Goal: Task Accomplishment & Management: Use online tool/utility

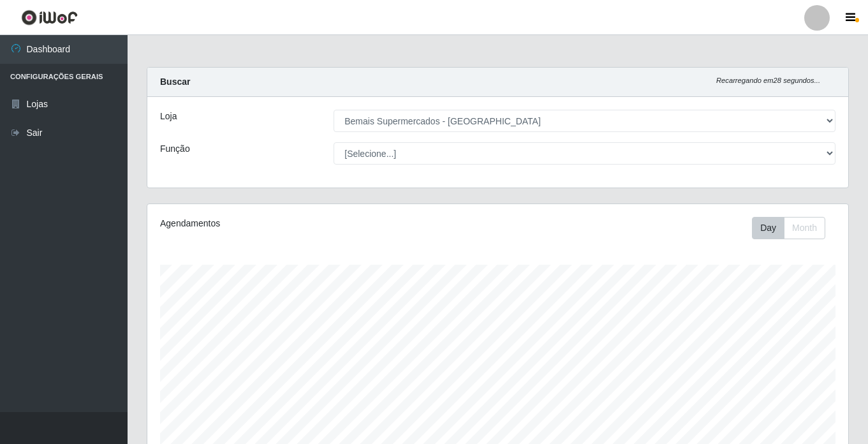
select select "250"
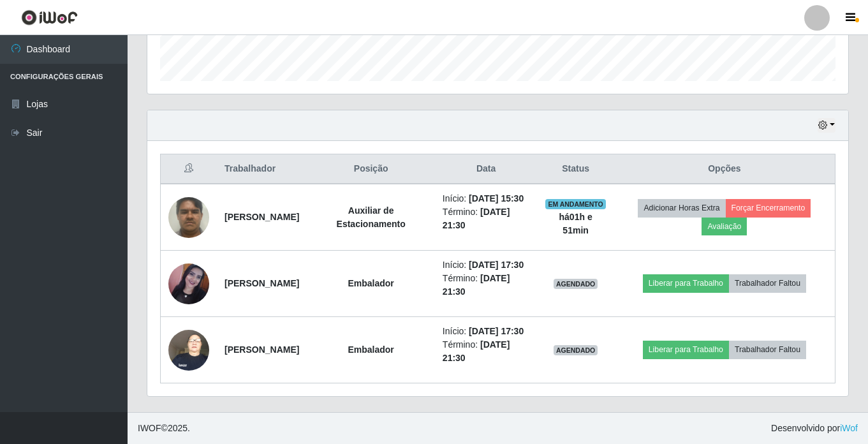
scroll to position [265, 701]
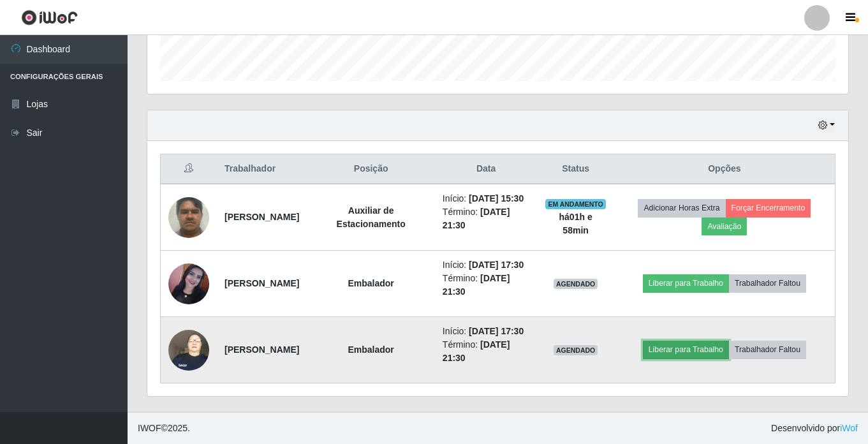
click at [690, 340] on button "Liberar para Trabalho" at bounding box center [686, 349] width 86 height 18
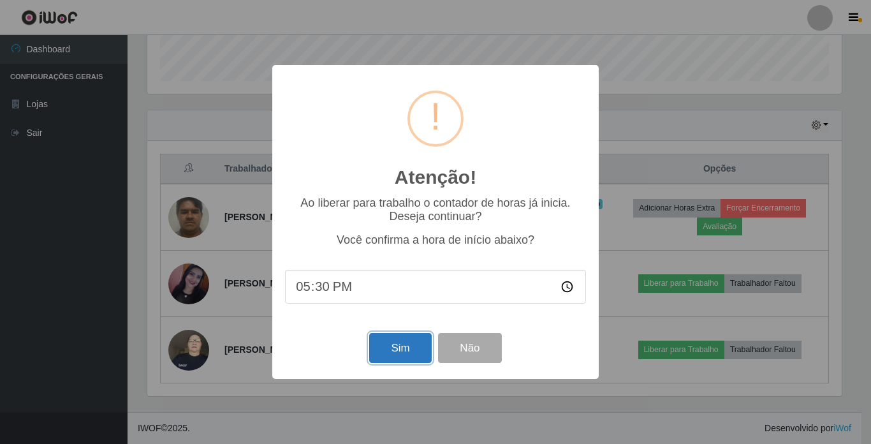
click at [400, 347] on button "Sim" at bounding box center [400, 348] width 62 height 30
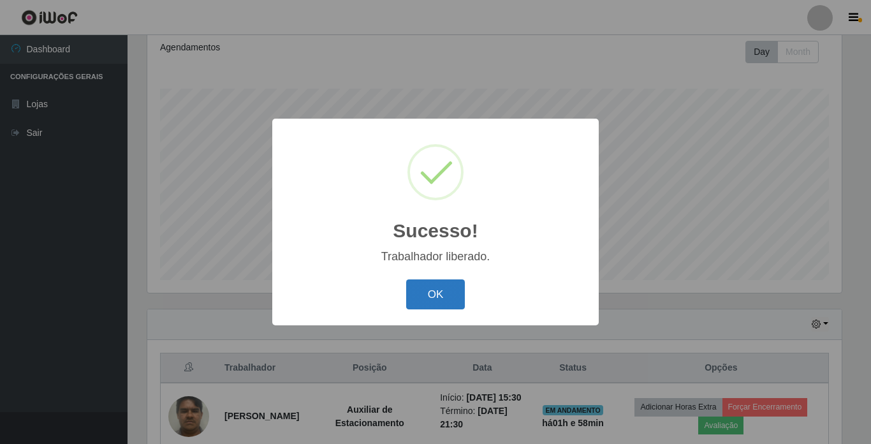
click at [459, 297] on button "OK" at bounding box center [435, 294] width 59 height 30
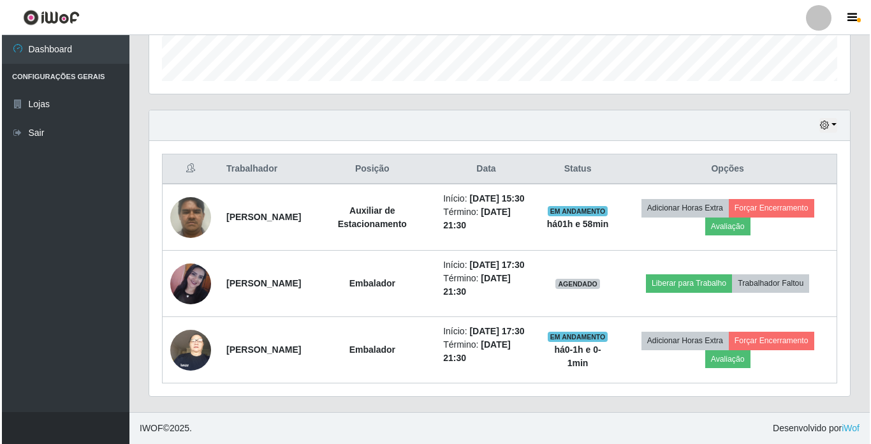
scroll to position [415, 0]
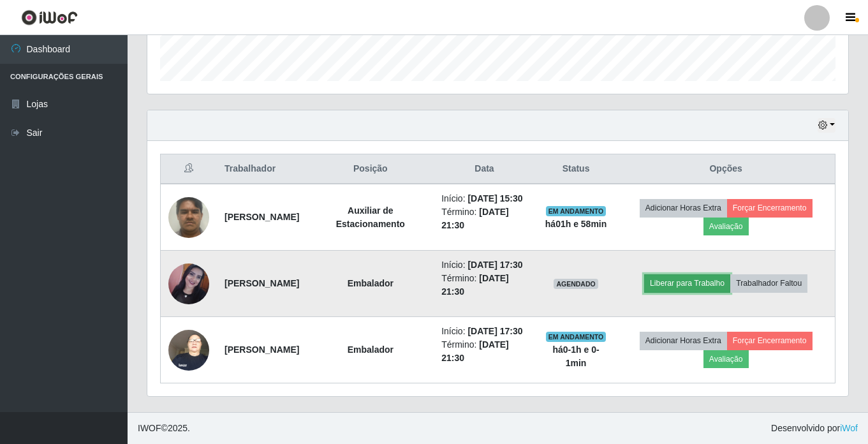
click at [714, 274] on button "Liberar para Trabalho" at bounding box center [687, 283] width 86 height 18
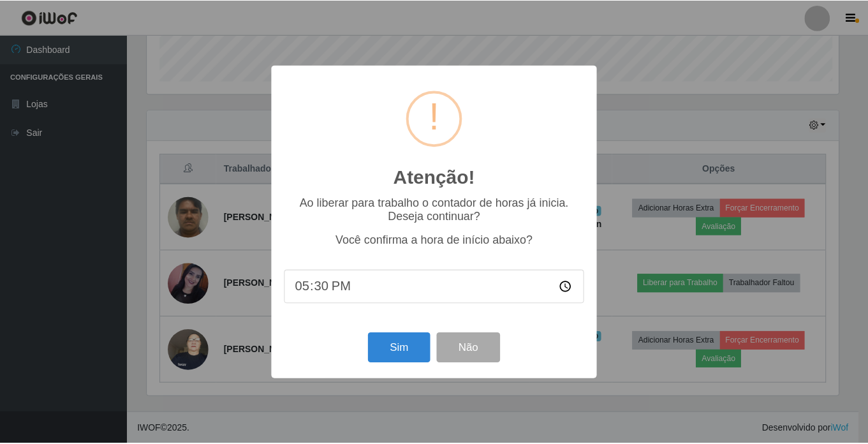
scroll to position [265, 694]
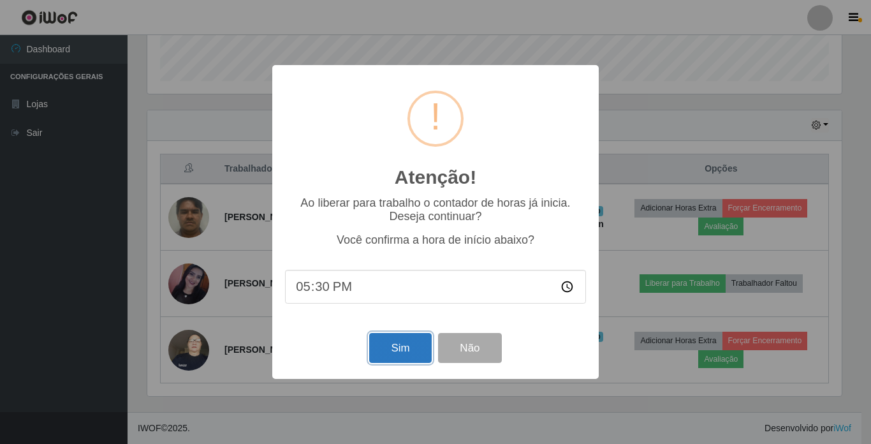
click at [410, 353] on button "Sim" at bounding box center [400, 348] width 62 height 30
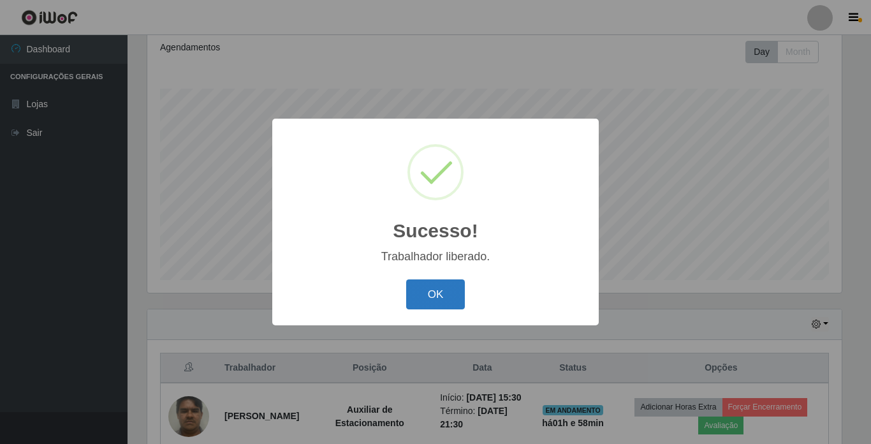
click at [449, 290] on button "OK" at bounding box center [435, 294] width 59 height 30
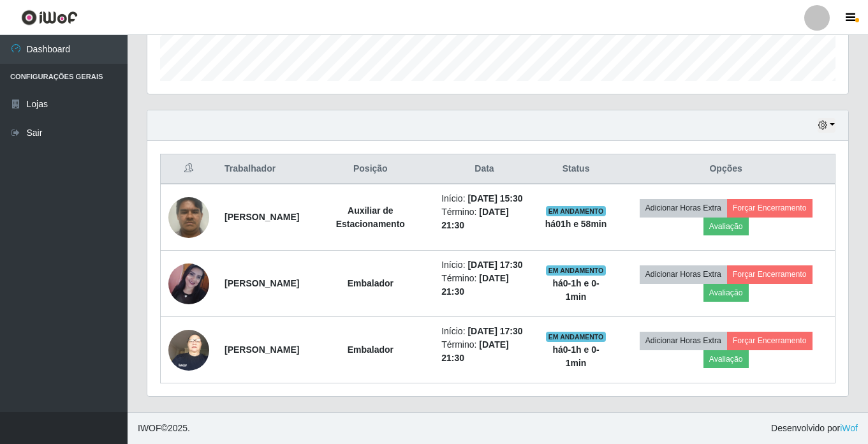
scroll to position [415, 0]
click at [824, 118] on button "button" at bounding box center [826, 125] width 18 height 15
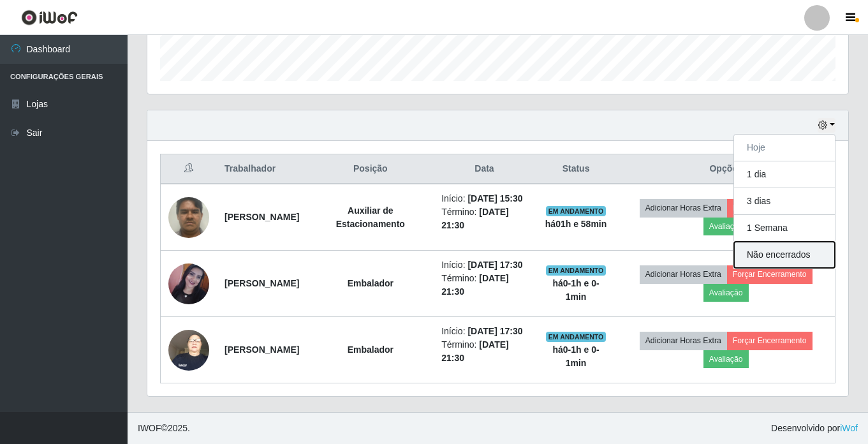
click at [802, 242] on button "Não encerrados" at bounding box center [784, 255] width 101 height 26
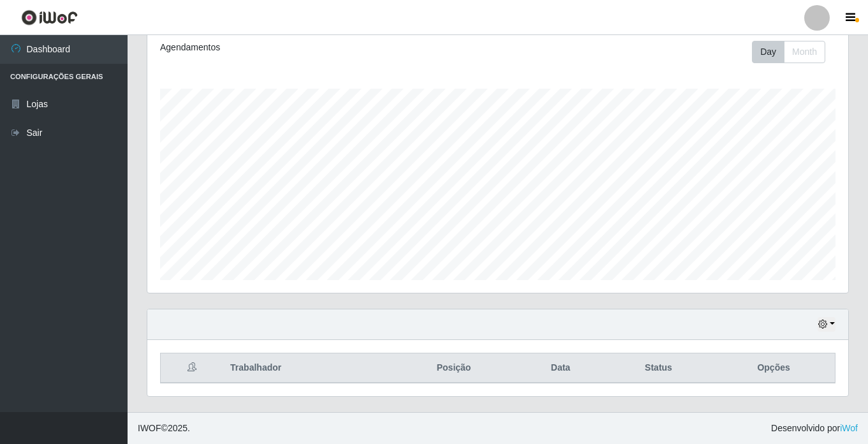
scroll to position [176, 0]
click at [830, 324] on button "button" at bounding box center [826, 324] width 18 height 15
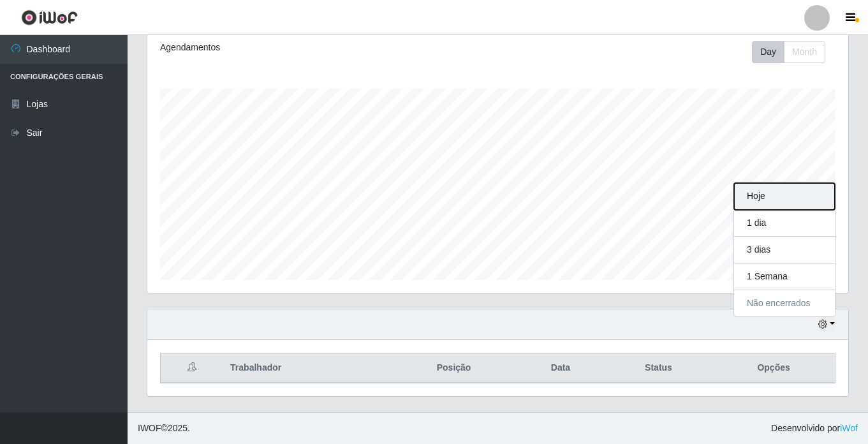
click at [799, 202] on button "Hoje" at bounding box center [784, 196] width 101 height 27
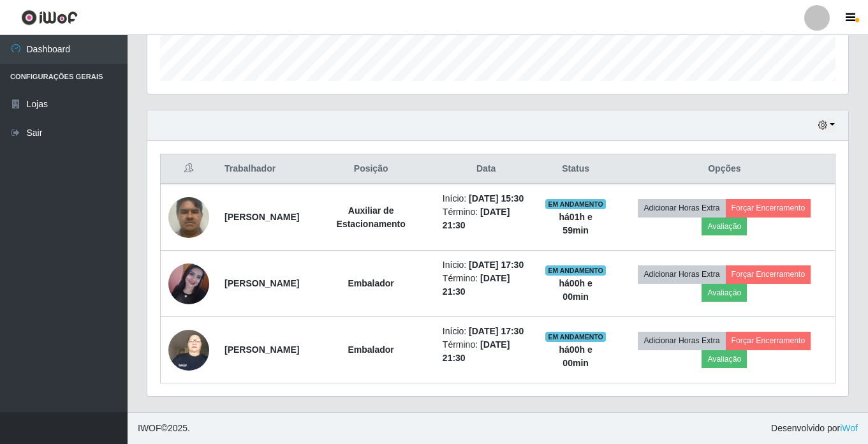
scroll to position [415, 0]
